Goal: Task Accomplishment & Management: Complete application form

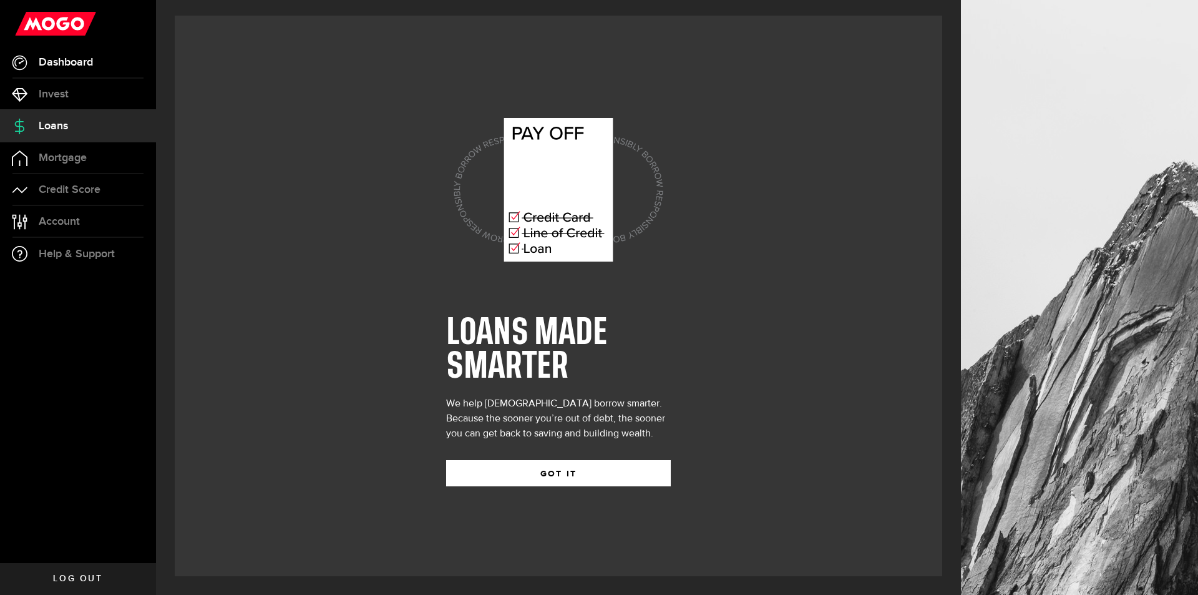
click at [58, 69] on link "Dashboard" at bounding box center [78, 62] width 156 height 31
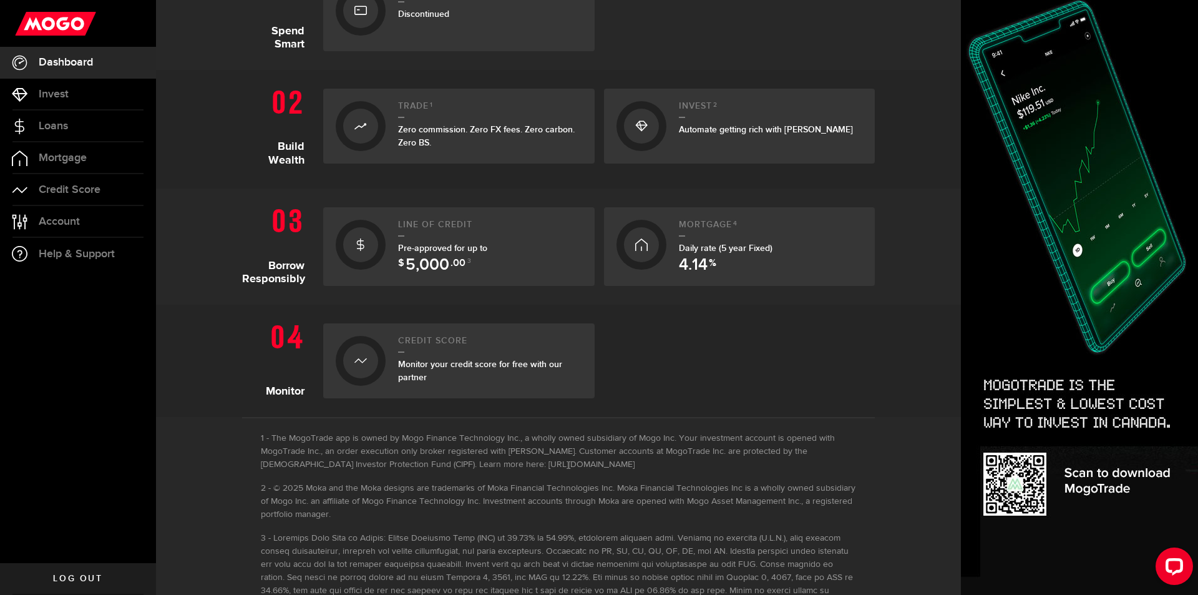
scroll to position [291, 0]
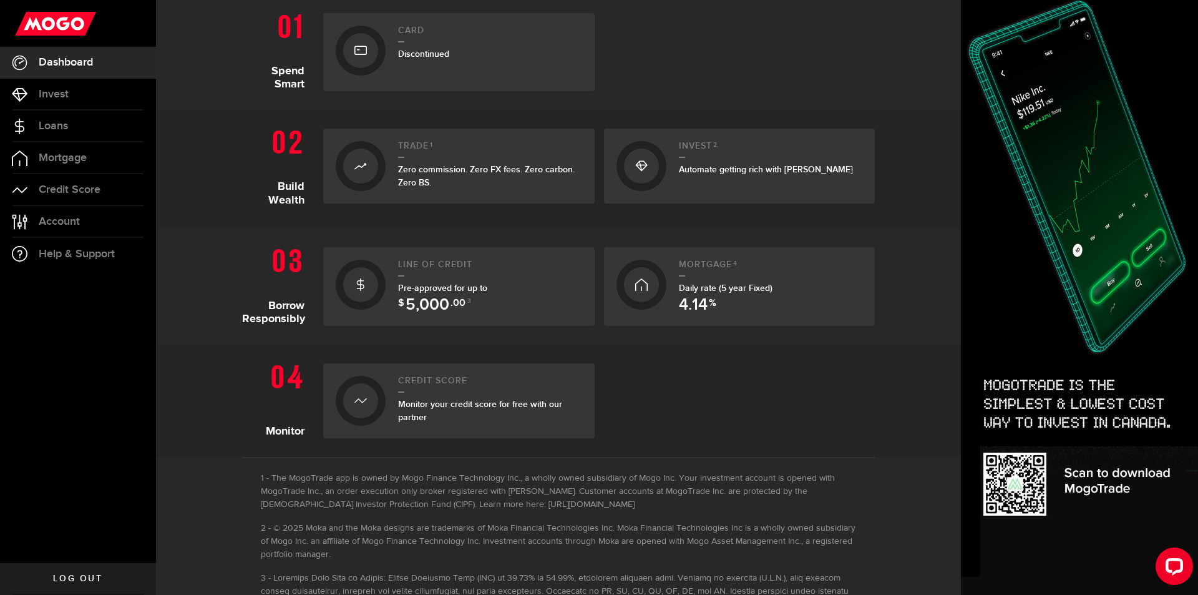
click at [428, 293] on span "Pre-approved for up to $ 5,000 .00 3" at bounding box center [442, 295] width 89 height 24
